Goal: Task Accomplishment & Management: Use online tool/utility

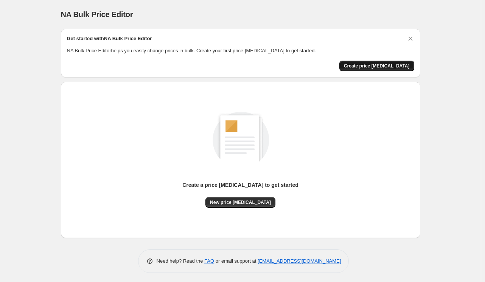
click at [378, 67] on span "Create price [MEDICAL_DATA]" at bounding box center [377, 66] width 66 height 6
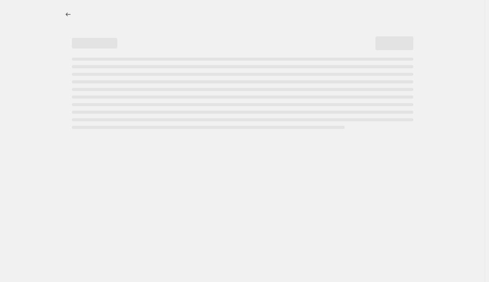
select select "percentage"
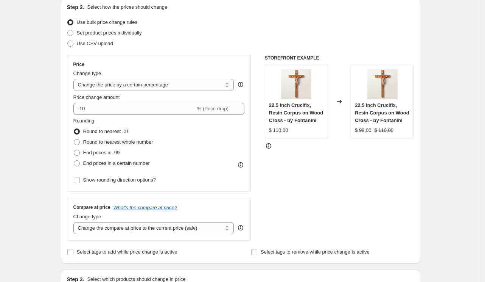
scroll to position [114, 0]
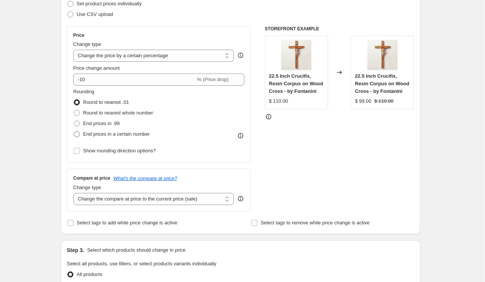
click at [76, 135] on span at bounding box center [77, 134] width 6 height 6
click at [74, 131] on input "End prices in a certain number" at bounding box center [74, 131] width 0 height 0
radio input "true"
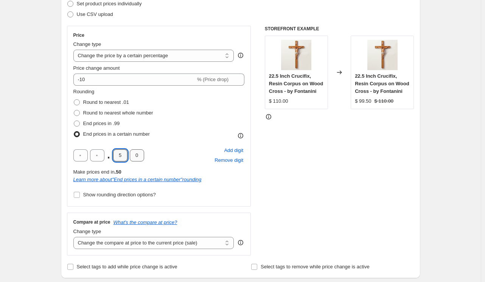
drag, startPoint x: 119, startPoint y: 156, endPoint x: 131, endPoint y: 157, distance: 12.2
click at [131, 157] on div ". 5 0" at bounding box center [108, 155] width 71 height 12
type input "9"
drag, startPoint x: 137, startPoint y: 156, endPoint x: 145, endPoint y: 157, distance: 8.0
click at [144, 157] on input "0" at bounding box center [137, 155] width 14 height 12
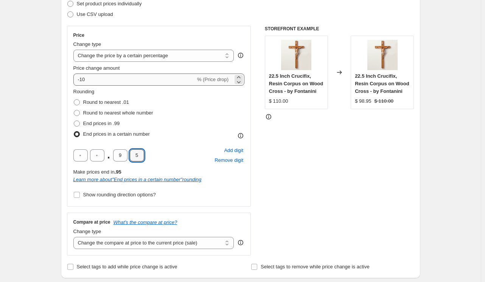
type input "5"
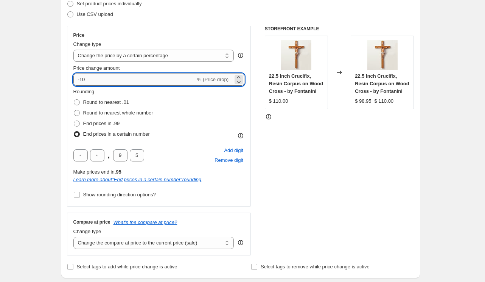
click at [115, 81] on input "-10" at bounding box center [134, 79] width 122 height 12
drag, startPoint x: 157, startPoint y: 79, endPoint x: 56, endPoint y: 82, distance: 101.1
click at [59, 81] on div "Step 1. Optionally give your price change job a title (eg "March 30% off sale o…" at bounding box center [238, 278] width 366 height 739
type input "15"
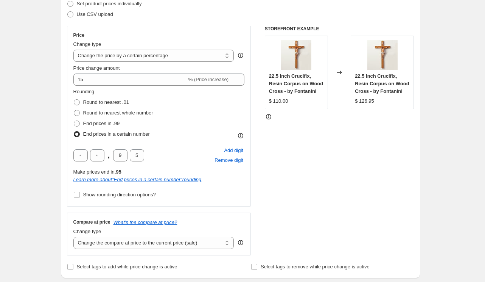
click at [274, 165] on div "STOREFRONT EXAMPLE 22.5 Inch Crucifix, Resin Corpus on Wood Cross - by Fontanin…" at bounding box center [340, 140] width 150 height 229
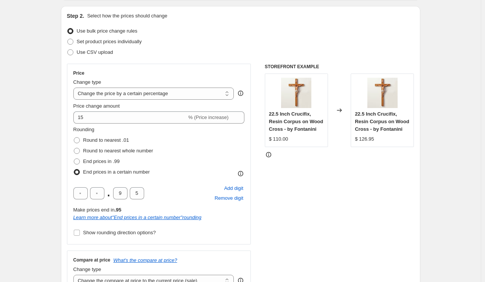
scroll to position [0, 0]
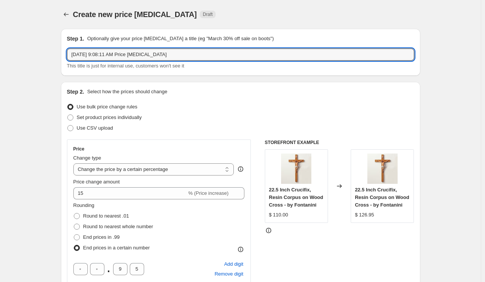
drag, startPoint x: 191, startPoint y: 53, endPoint x: -91, endPoint y: 53, distance: 281.6
click at [0, 53] on html "Home Settings Plans Skip to content Create new price change job. This page is r…" at bounding box center [242, 141] width 485 height 282
type input "Kostner Increase"
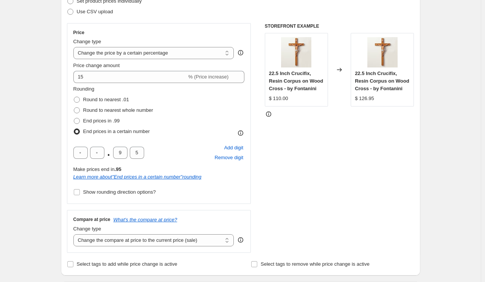
scroll to position [114, 0]
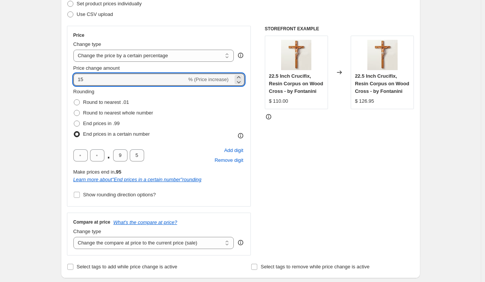
drag, startPoint x: 98, startPoint y: 80, endPoint x: 42, endPoint y: 88, distance: 57.0
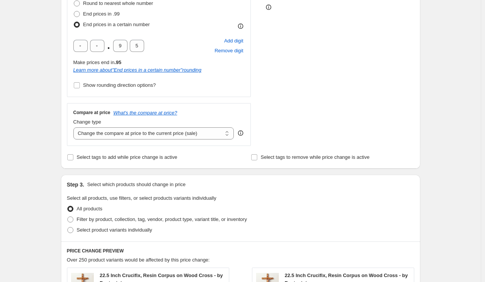
scroll to position [227, 0]
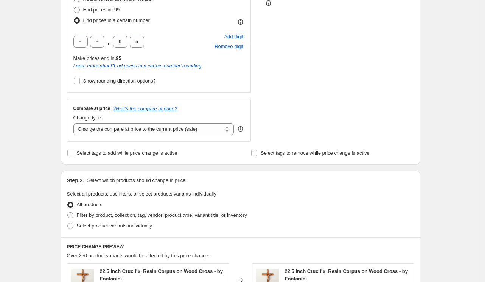
type input "7"
click at [325, 113] on div "STOREFRONT EXAMPLE 22.5 Inch Crucifix, Resin Corpus on Wood Cross - by Fontanin…" at bounding box center [340, 26] width 150 height 229
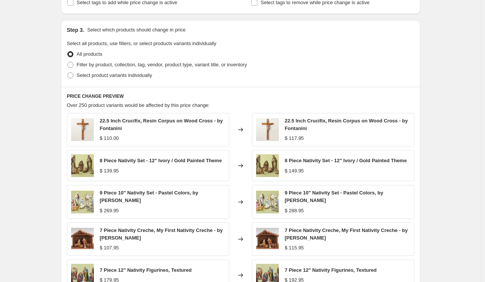
scroll to position [379, 0]
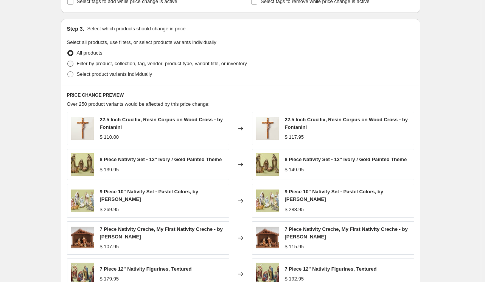
click at [70, 64] on span at bounding box center [70, 64] width 6 height 6
click at [68, 61] on input "Filter by product, collection, tag, vendor, product type, variant title, or inv…" at bounding box center [67, 61] width 0 height 0
radio input "true"
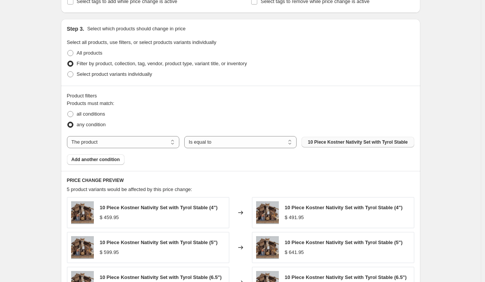
click at [338, 143] on span "10 Piece Kostner Nativity Set with Tyrol Stable" at bounding box center [358, 142] width 100 height 6
click at [365, 139] on button "10 Piece Kostner Nativity Set with Tyrol Stable" at bounding box center [358, 142] width 112 height 11
click at [87, 114] on span "all conditions" at bounding box center [91, 114] width 28 height 6
click at [68, 111] on input "all conditions" at bounding box center [67, 111] width 0 height 0
radio input "true"
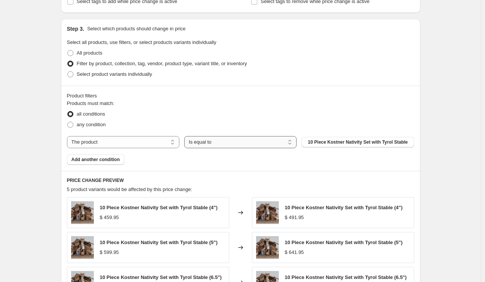
click at [275, 142] on select "Is equal to Is not equal to" at bounding box center [240, 142] width 112 height 12
click at [140, 141] on select "The product The product's collection The product's tag The product's vendor The…" at bounding box center [123, 142] width 112 height 12
select select "collection"
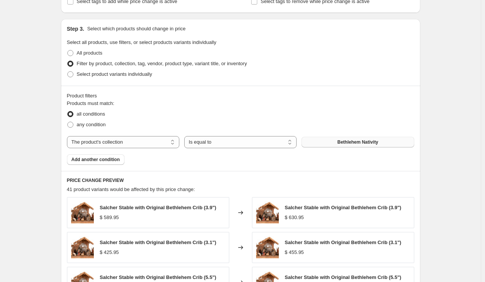
click at [369, 143] on span "Bethlehem Nativity" at bounding box center [358, 142] width 41 height 6
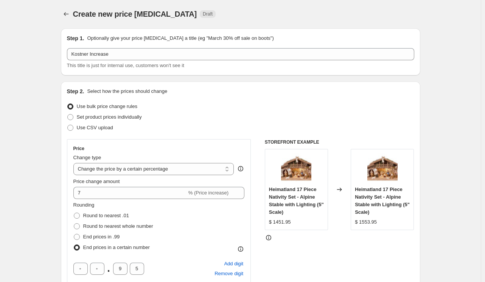
scroll to position [0, 0]
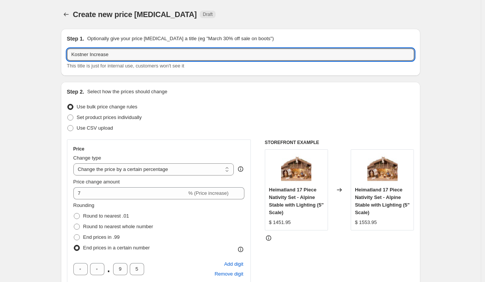
drag, startPoint x: 90, startPoint y: 55, endPoint x: 60, endPoint y: 56, distance: 30.3
type input "Heimatland Increase"
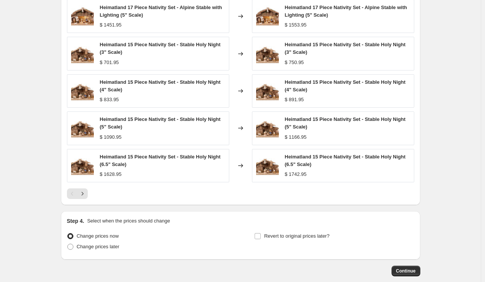
scroll to position [617, 0]
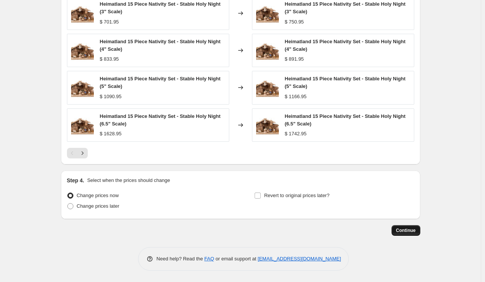
click at [410, 231] on span "Continue" at bounding box center [406, 230] width 20 height 6
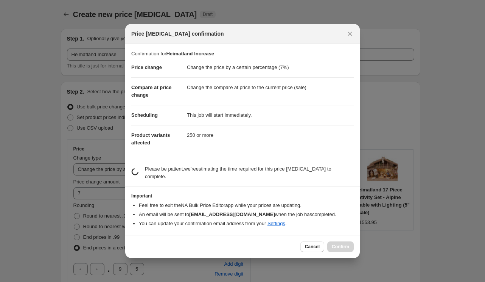
scroll to position [0, 0]
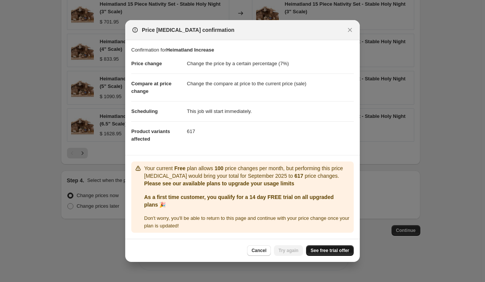
click at [336, 252] on span "See free trial offer" at bounding box center [330, 250] width 39 height 6
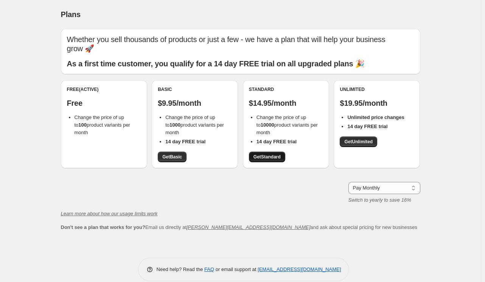
click at [270, 158] on span "Get Standard" at bounding box center [267, 157] width 27 height 6
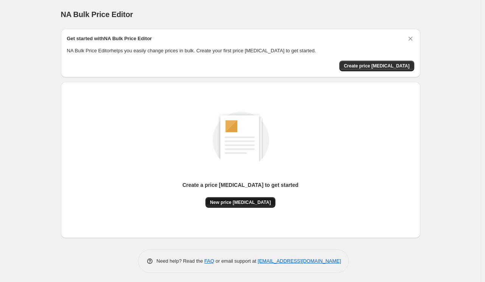
click at [234, 203] on span "New price [MEDICAL_DATA]" at bounding box center [240, 202] width 61 height 6
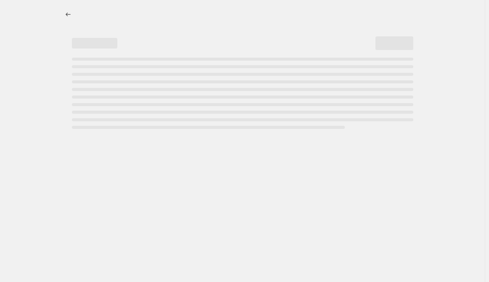
select select "percentage"
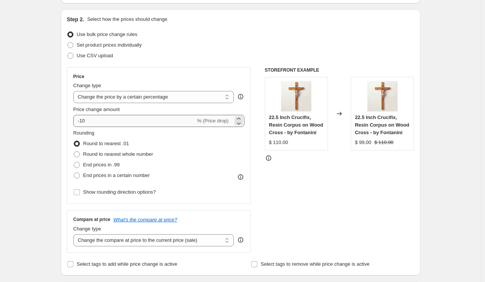
scroll to position [76, 0]
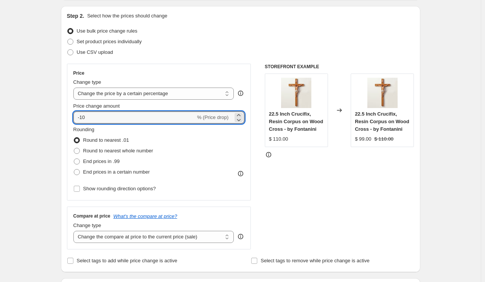
drag, startPoint x: 97, startPoint y: 119, endPoint x: 26, endPoint y: 120, distance: 70.8
type input "7"
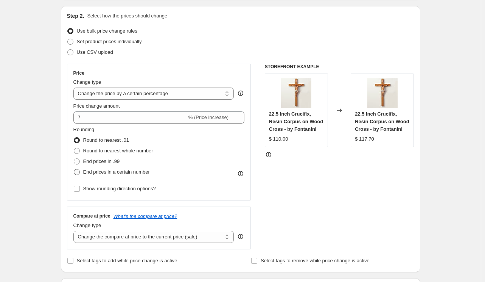
click at [78, 167] on label "End prices in a certain number" at bounding box center [111, 172] width 76 height 11
click at [74, 169] on input "End prices in a certain number" at bounding box center [74, 169] width 0 height 0
radio input "true"
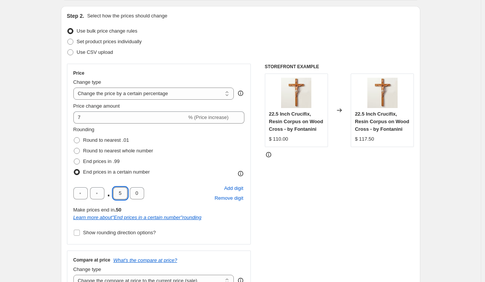
drag, startPoint x: 122, startPoint y: 193, endPoint x: 117, endPoint y: 192, distance: 5.4
click at [117, 192] on input "5" at bounding box center [120, 193] width 14 height 12
type input "9"
drag, startPoint x: 141, startPoint y: 195, endPoint x: 124, endPoint y: 194, distance: 17.4
click at [124, 194] on div ". 9 0" at bounding box center [108, 193] width 71 height 12
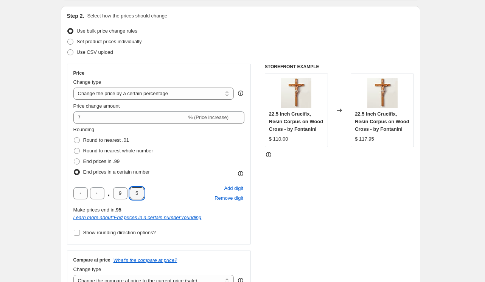
type input "5"
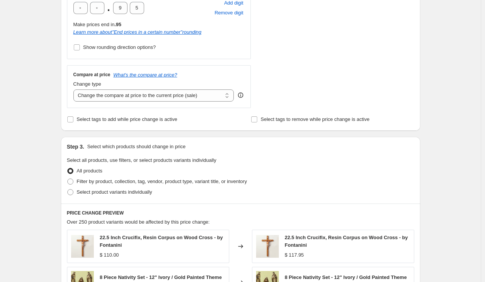
scroll to position [265, 0]
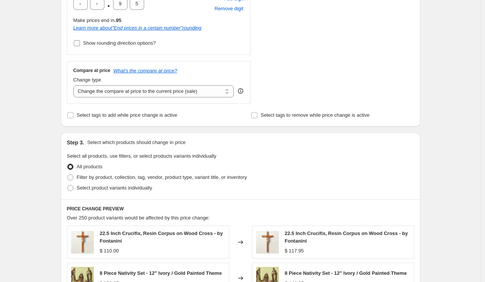
click at [75, 41] on input "Show rounding direction options?" at bounding box center [77, 43] width 6 height 6
checkbox input "true"
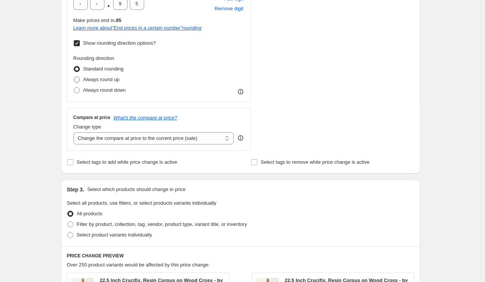
click at [77, 80] on span at bounding box center [77, 79] width 6 height 6
click at [74, 77] on input "Always round up" at bounding box center [74, 76] width 0 height 0
radio input "true"
click at [304, 101] on div "STOREFRONT EXAMPLE 22.5 Inch Crucifix, Resin Corpus on Wood Cross - by Fontanin…" at bounding box center [340, 12] width 150 height 276
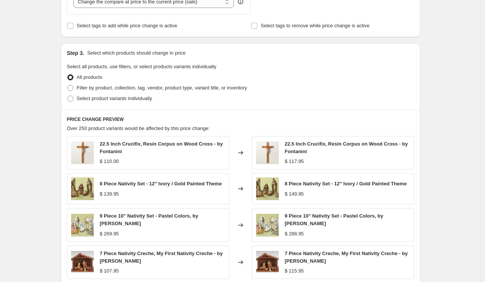
scroll to position [416, 0]
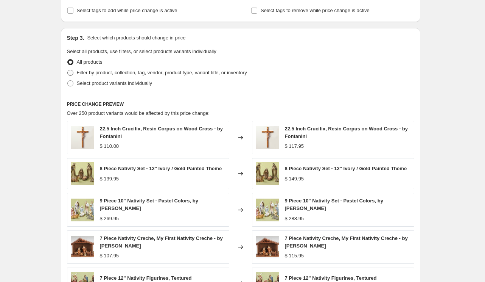
click at [72, 75] on span at bounding box center [70, 73] width 6 height 6
click at [68, 70] on input "Filter by product, collection, tag, vendor, product type, variant title, or inv…" at bounding box center [67, 70] width 0 height 0
radio input "true"
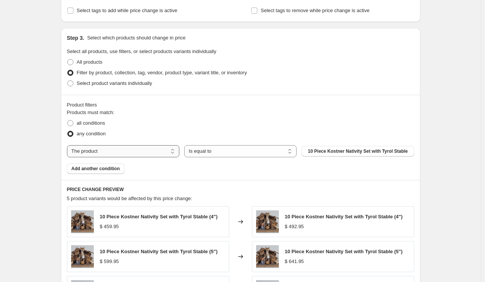
click at [164, 151] on select "The product The product's collection The product's tag The product's vendor The…" at bounding box center [123, 151] width 112 height 12
select select "collection"
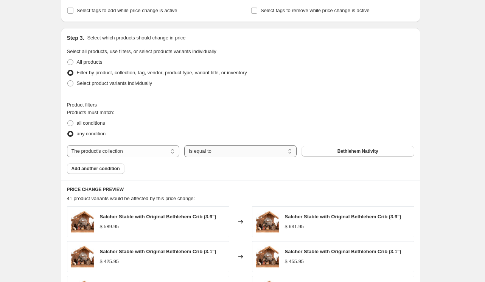
click at [226, 152] on select "Is equal to Is not equal to" at bounding box center [240, 151] width 112 height 12
click at [321, 153] on button "Bethlehem Nativity" at bounding box center [358, 151] width 112 height 11
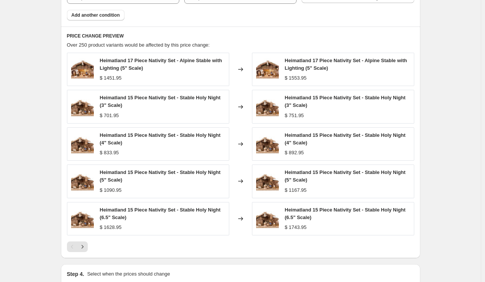
scroll to position [644, 0]
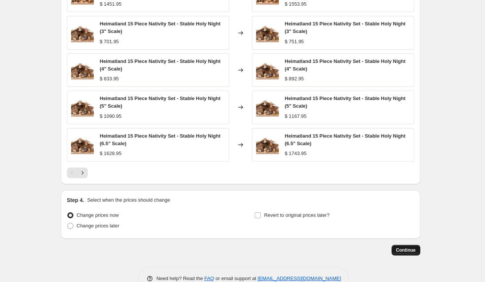
click at [412, 251] on span "Continue" at bounding box center [406, 250] width 20 height 6
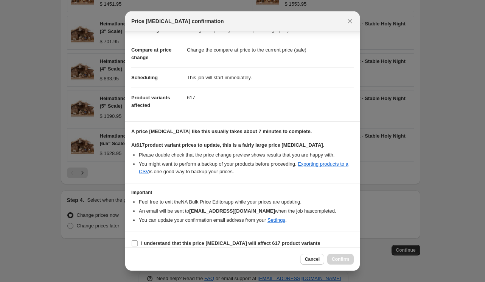
scroll to position [32, 0]
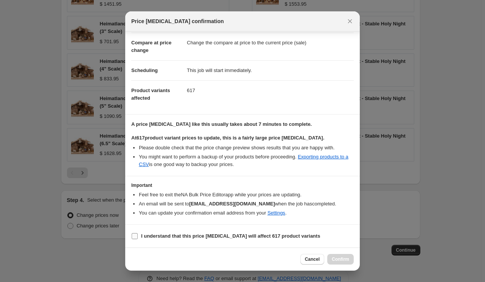
click at [135, 235] on input "I understand that this price [MEDICAL_DATA] will affect 617 product variants" at bounding box center [135, 236] width 6 height 6
checkbox input "true"
click at [344, 259] on span "Confirm" at bounding box center [340, 259] width 17 height 6
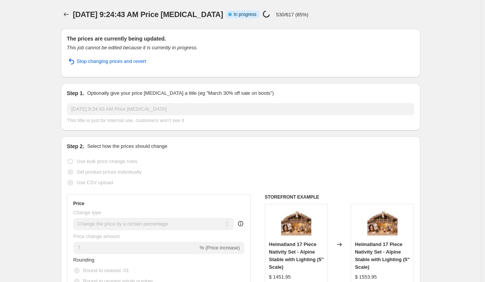
select select "percentage"
select select "collection"
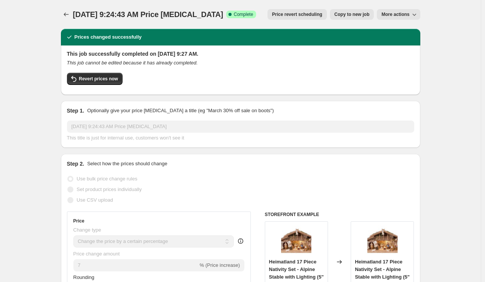
click at [407, 17] on span "More actions" at bounding box center [396, 14] width 28 height 6
drag, startPoint x: 358, startPoint y: 14, endPoint x: 122, endPoint y: 190, distance: 293.7
click at [353, 16] on span "Copy to new job" at bounding box center [352, 14] width 35 height 6
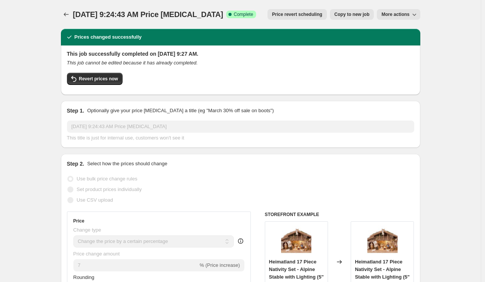
select select "percentage"
select select "collection"
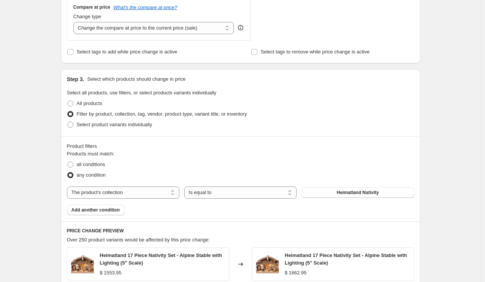
scroll to position [379, 0]
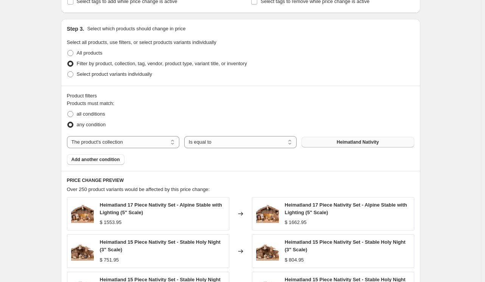
click at [335, 140] on button "Heimatland Nativity" at bounding box center [358, 142] width 112 height 11
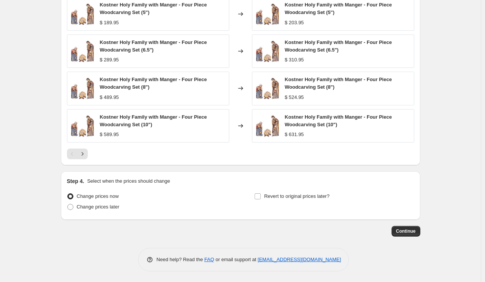
scroll to position [617, 0]
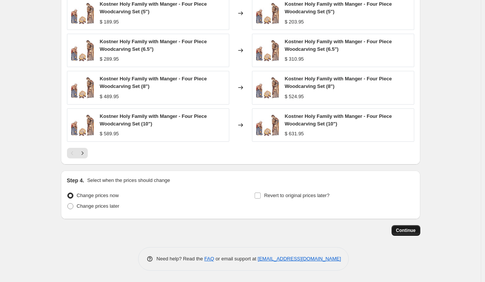
click at [405, 233] on span "Continue" at bounding box center [406, 230] width 20 height 6
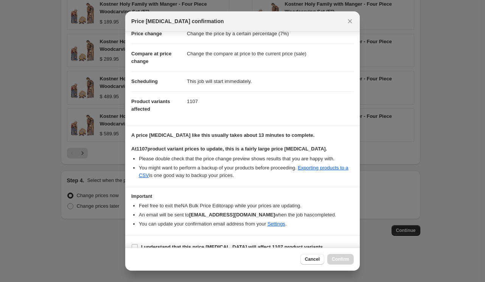
scroll to position [32, 0]
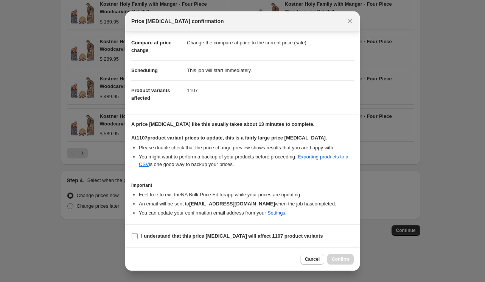
click at [193, 234] on b "I understand that this price [MEDICAL_DATA] will affect 1107 product variants" at bounding box center [232, 236] width 182 height 6
click at [138, 234] on input "I understand that this price [MEDICAL_DATA] will affect 1107 product variants" at bounding box center [135, 236] width 6 height 6
checkbox input "true"
click at [343, 259] on span "Confirm" at bounding box center [340, 259] width 17 height 6
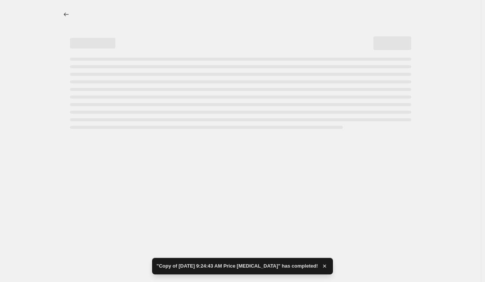
select select "percentage"
select select "collection"
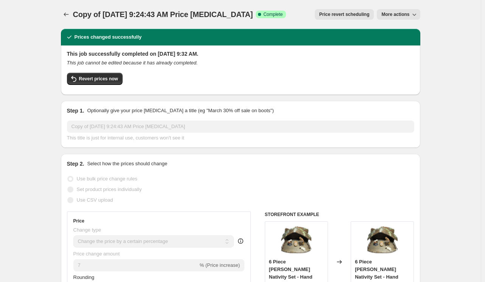
click at [391, 12] on span "More actions" at bounding box center [396, 14] width 28 height 6
click at [422, 28] on span "Copy to new job" at bounding box center [405, 30] width 41 height 8
select select "percentage"
select select "collection"
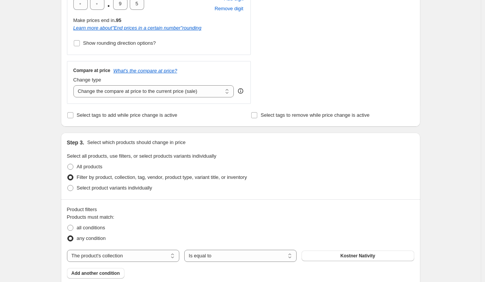
scroll to position [379, 0]
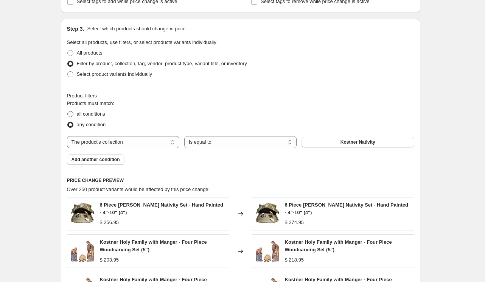
click at [91, 115] on span "all conditions" at bounding box center [91, 114] width 28 height 6
click at [68, 111] on input "all conditions" at bounding box center [67, 111] width 0 height 0
radio input "true"
click at [95, 161] on span "Add another condition" at bounding box center [96, 159] width 48 height 6
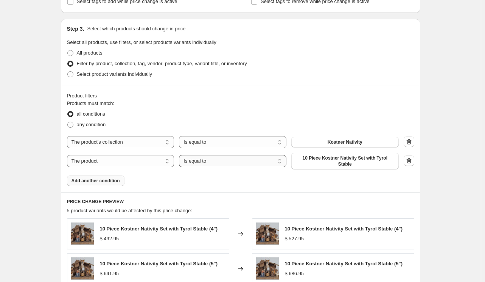
click at [212, 161] on select "Is equal to Is not equal to" at bounding box center [233, 161] width 108 height 12
click at [139, 161] on select "The product The product's collection The product's tag The product's vendor The…" at bounding box center [121, 161] width 108 height 12
select select "title"
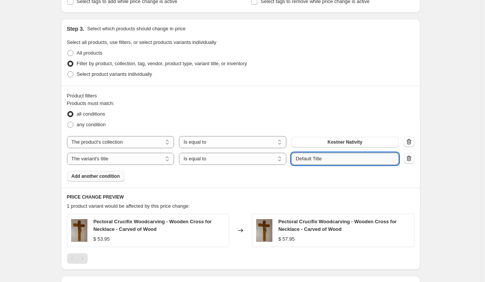
click at [327, 158] on input "Default Title" at bounding box center [345, 159] width 108 height 12
drag, startPoint x: 328, startPoint y: 161, endPoint x: 254, endPoint y: 161, distance: 73.8
click at [254, 161] on div "The product The product's collection The product's tag The product's vendor The…" at bounding box center [233, 159] width 332 height 12
type input "10""
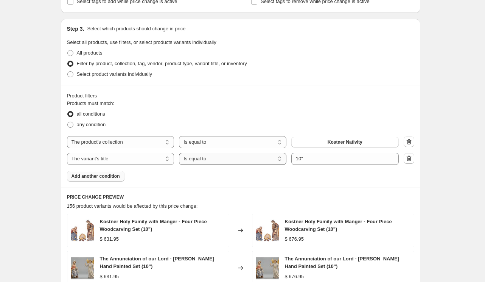
click at [282, 162] on select "Is equal to Is not equal to Contains" at bounding box center [233, 159] width 108 height 12
select select "contains"
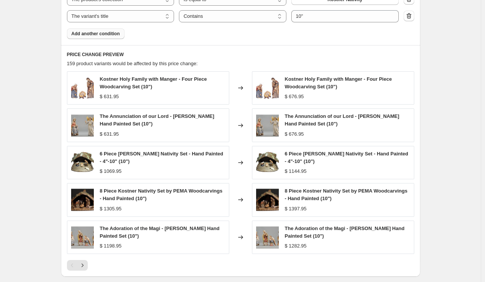
scroll to position [595, 0]
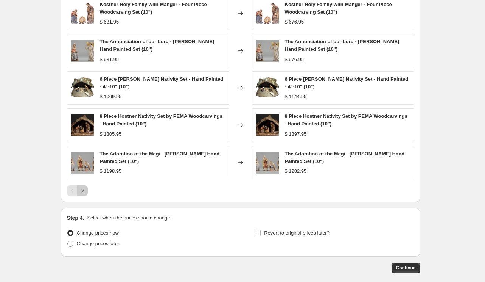
click at [83, 190] on icon "Next" at bounding box center [82, 190] width 2 height 3
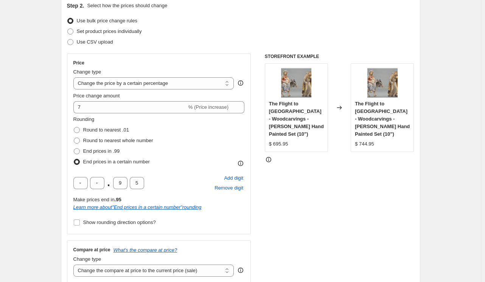
scroll to position [65, 0]
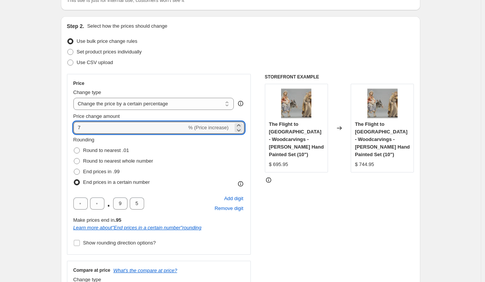
drag, startPoint x: 77, startPoint y: 125, endPoint x: 61, endPoint y: 127, distance: 16.1
type input "3"
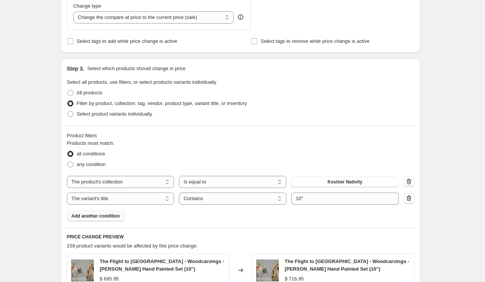
scroll to position [330, 0]
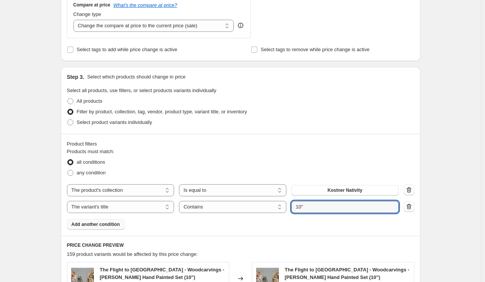
drag, startPoint x: 305, startPoint y: 209, endPoint x: 292, endPoint y: 209, distance: 13.2
click at [292, 209] on div "The product The product's collection The product's tag The product's vendor The…" at bounding box center [233, 207] width 332 height 12
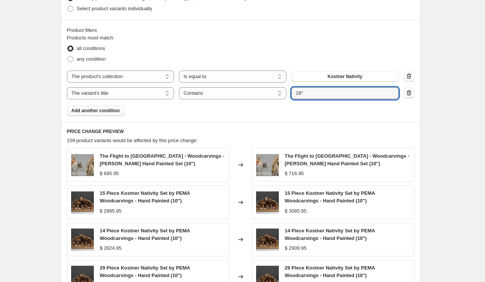
type input "19""
click at [266, 111] on div "Products must match: all conditions any condition The product The product's col…" at bounding box center [241, 75] width 348 height 82
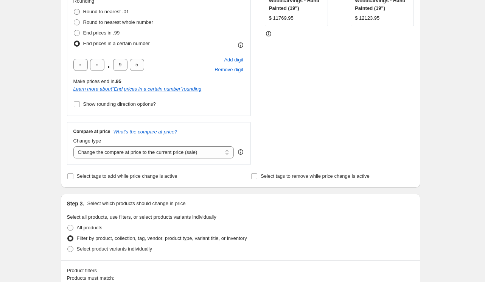
scroll to position [141, 0]
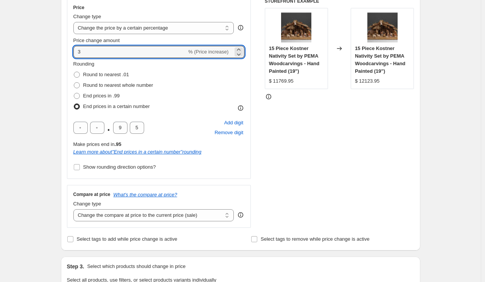
drag, startPoint x: 58, startPoint y: 50, endPoint x: 43, endPoint y: 49, distance: 14.8
type input "15"
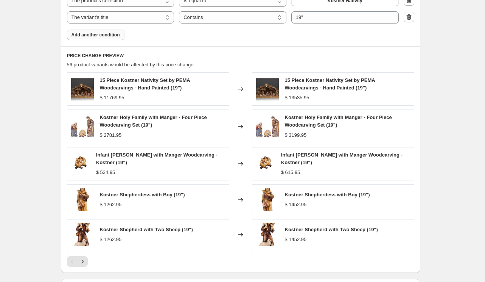
scroll to position [628, 0]
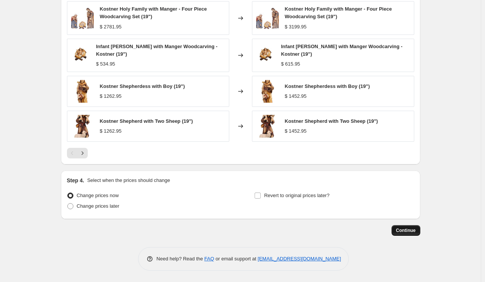
click at [410, 232] on span "Continue" at bounding box center [406, 230] width 20 height 6
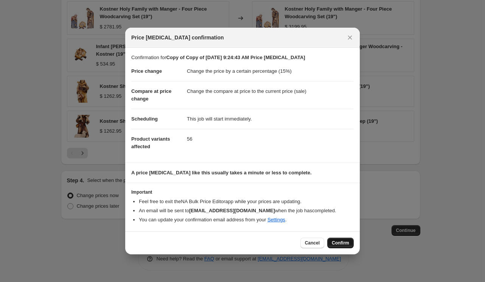
click at [340, 243] on span "Confirm" at bounding box center [340, 243] width 17 height 6
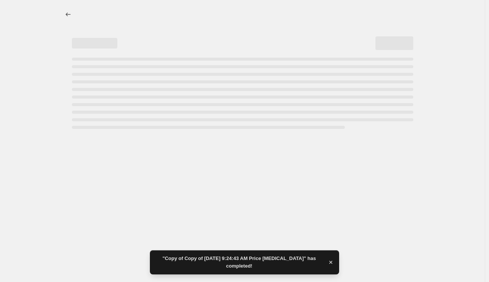
select select "percentage"
select select "collection"
select select "title"
select select "contains"
